Goal: Navigation & Orientation: Find specific page/section

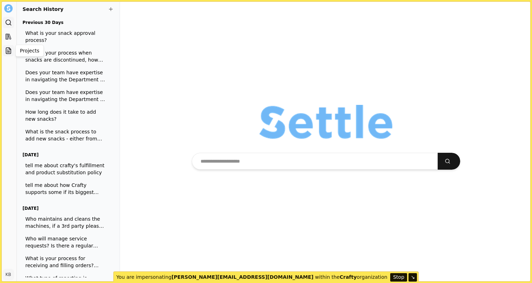
click at [11, 51] on icon at bounding box center [8, 50] width 7 height 7
click at [9, 50] on icon at bounding box center [8, 50] width 7 height 7
